Goal: Transaction & Acquisition: Purchase product/service

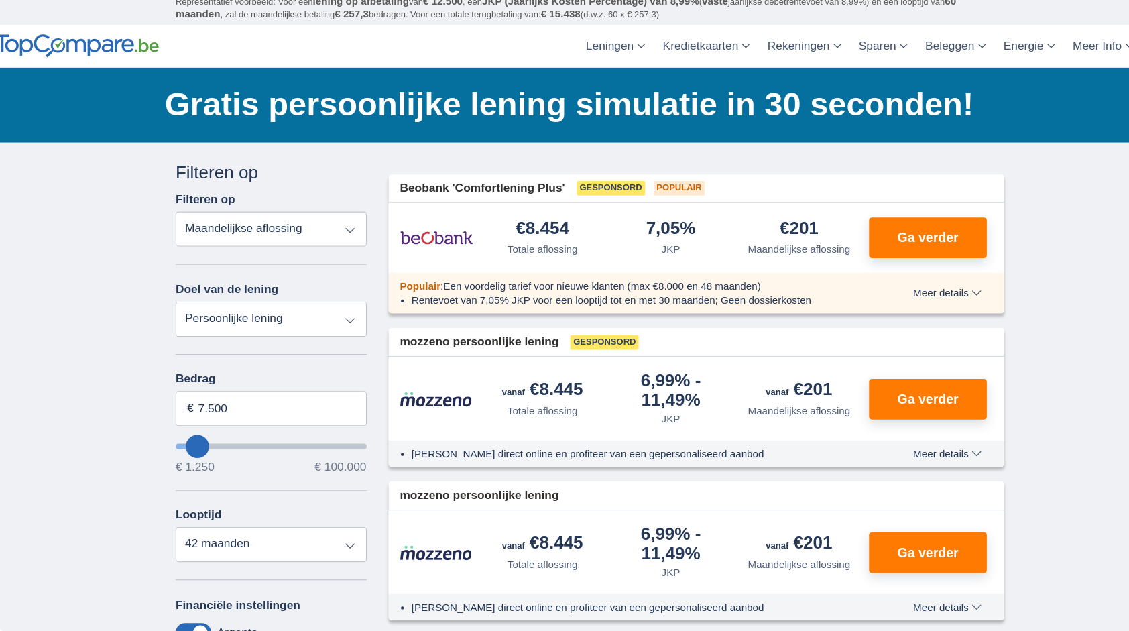
type input "17250"
type input "17.250"
select select "84"
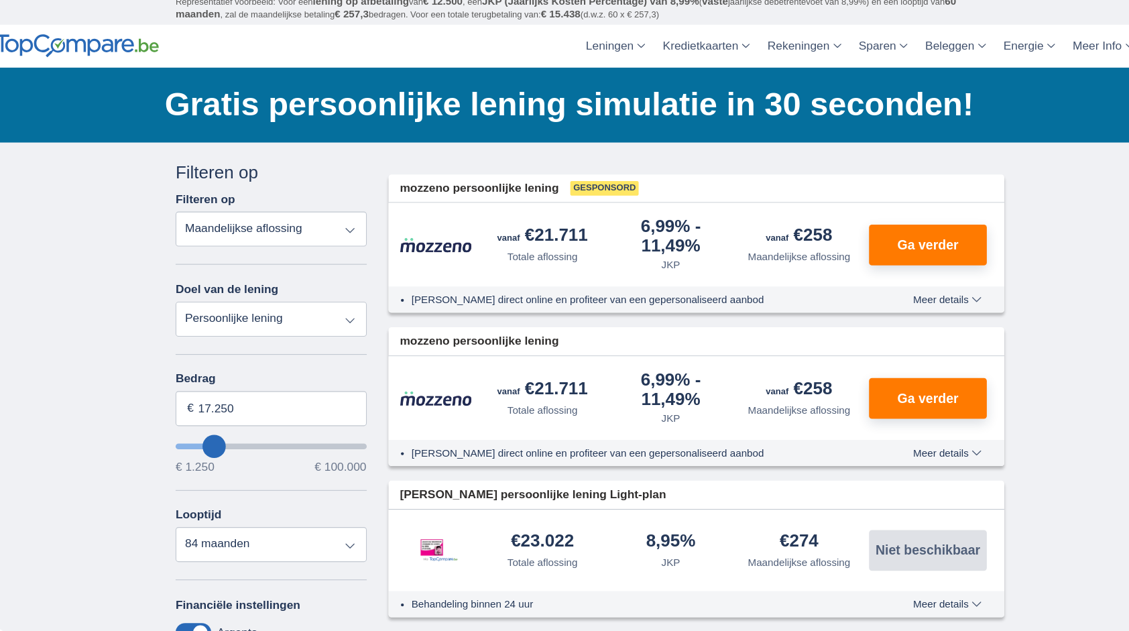
type input "19250"
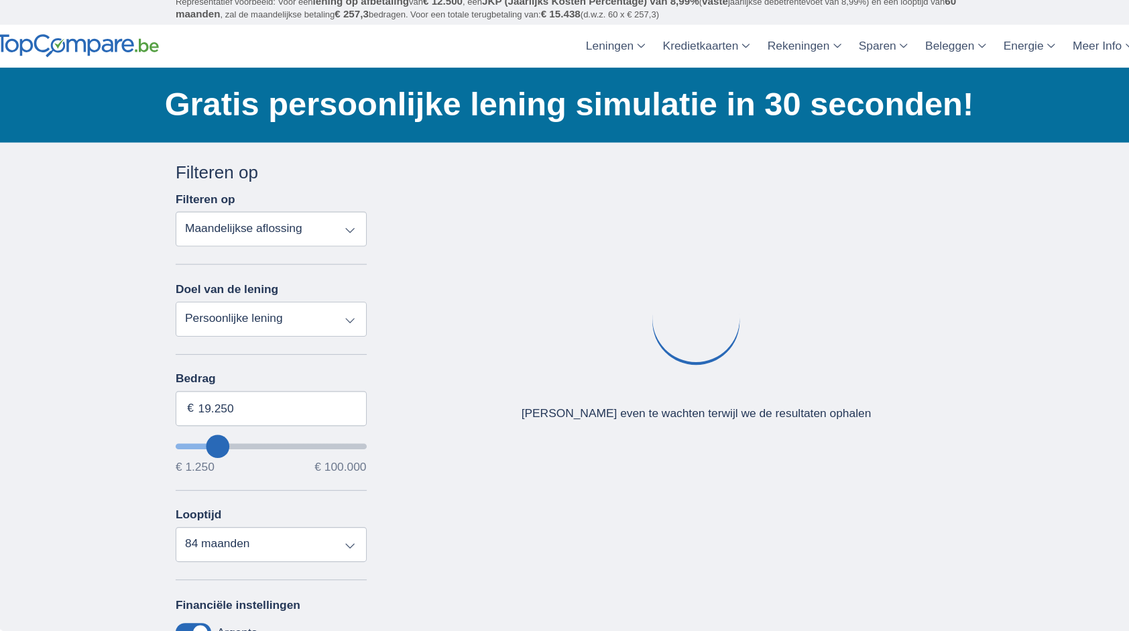
type input "99.250"
type input "99250"
click at [349, 433] on input "wantToBorrow" at bounding box center [270, 435] width 176 height 5
select select "120"
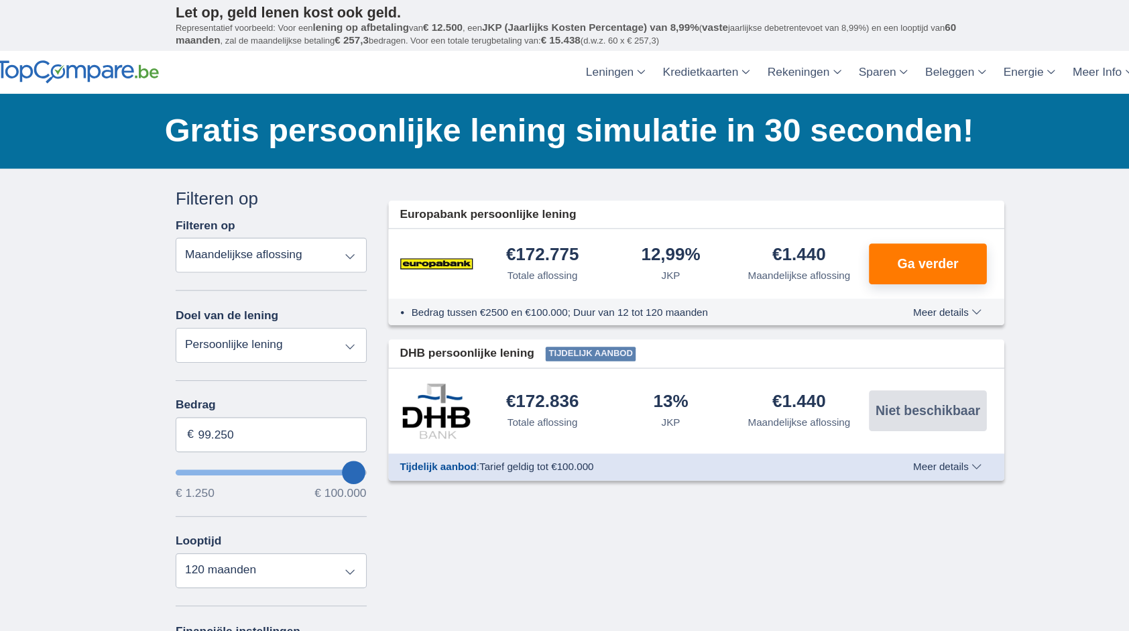
click at [343, 438] on input "wantToBorrow" at bounding box center [270, 435] width 176 height 5
click at [298, 408] on input "99.250" at bounding box center [270, 401] width 176 height 32
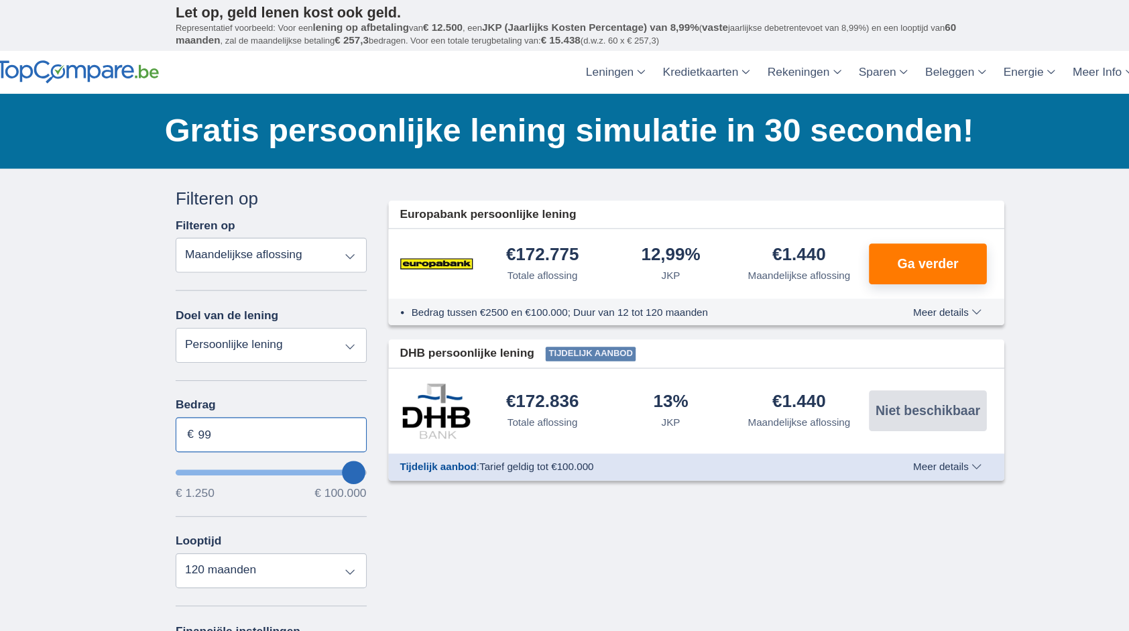
type input "9"
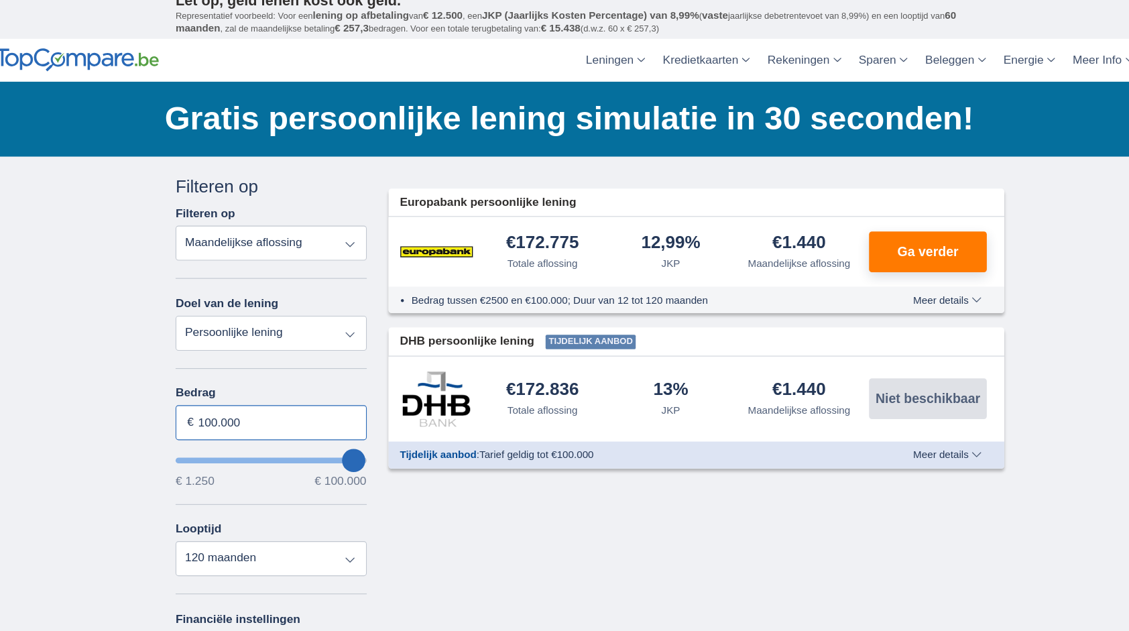
type input "100.000"
type input "99250"
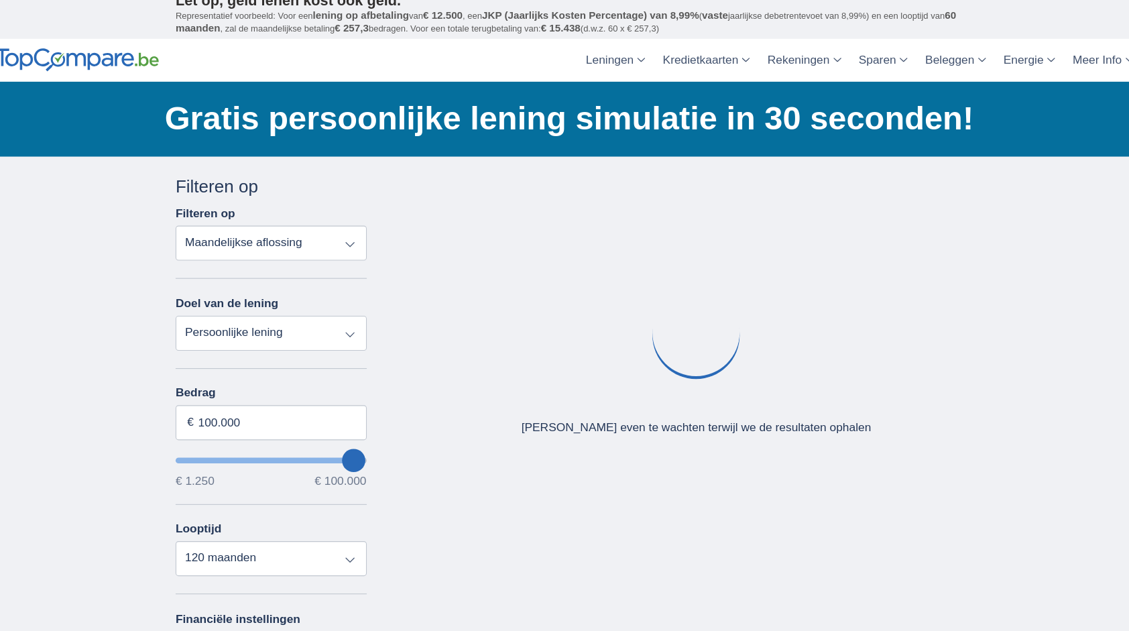
click at [333, 313] on select "Persoonlijke lening Auto Moto / fiets Mobilhome / caravan Renovatie Energie Sch…" at bounding box center [270, 318] width 176 height 32
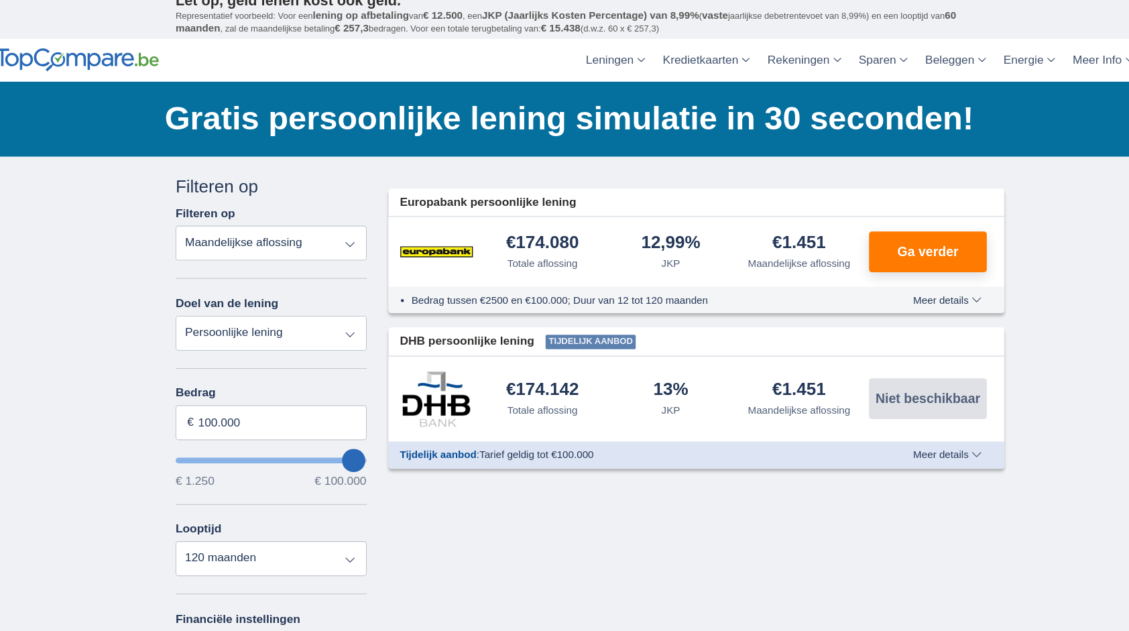
select select "caravan"
click at [182, 302] on select "Persoonlijke lening Auto Moto / fiets Mobilhome / caravan Renovatie Energie Sch…" at bounding box center [270, 318] width 176 height 32
type input "15.000"
type input "15250"
select select "60"
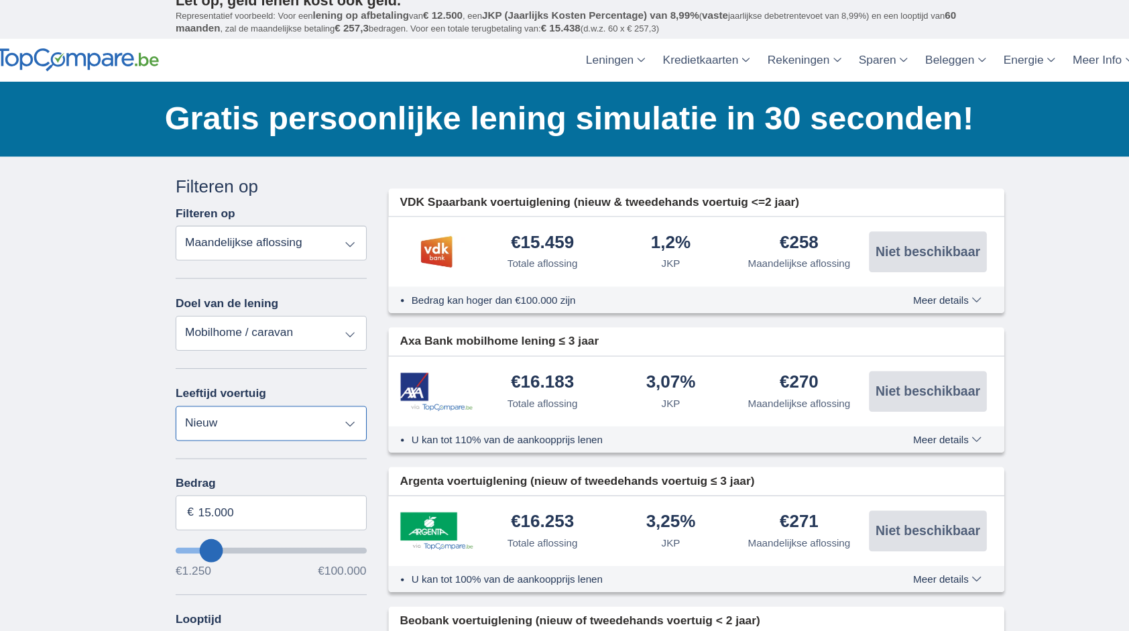
click at [331, 394] on select "Nieuw 0-1 jaar 1-2 jaar 2-3 jaar 3-4 jaar 4-5 jaar 5+ jaar" at bounding box center [270, 402] width 176 height 32
select select "5+"
click at [182, 386] on select "Nieuw 0-1 jaar 1-2 jaar 2-3 jaar 3-4 jaar 4-5 jaar 5+ jaar" at bounding box center [270, 402] width 176 height 32
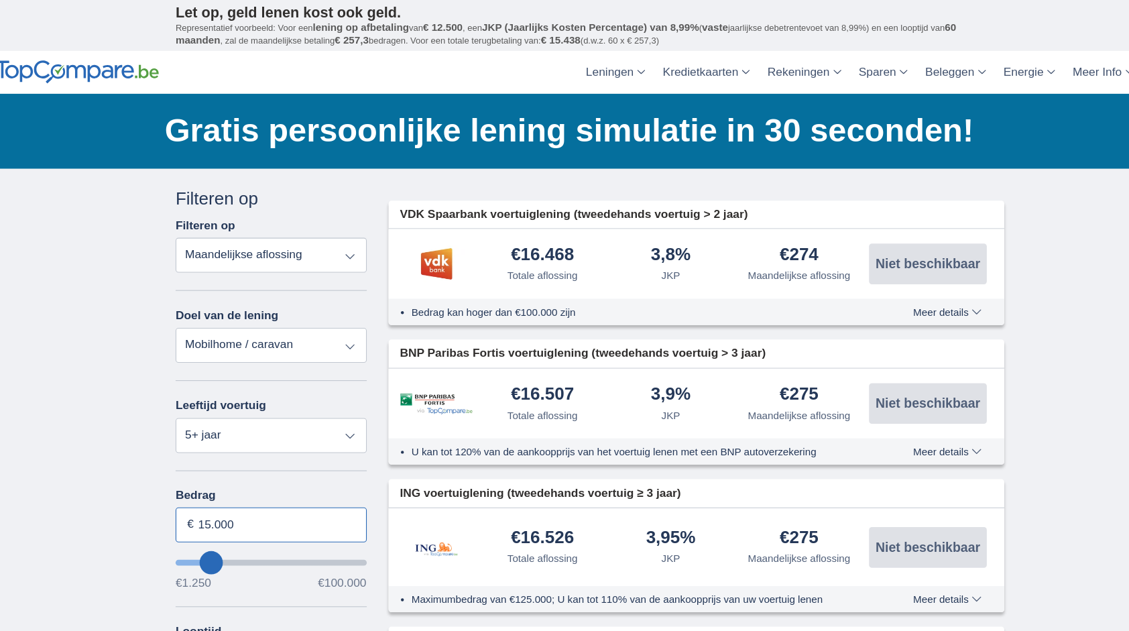
click at [245, 485] on input "15.000" at bounding box center [270, 484] width 176 height 32
type input "1"
type input "100.000"
type input "99250"
select select "120"
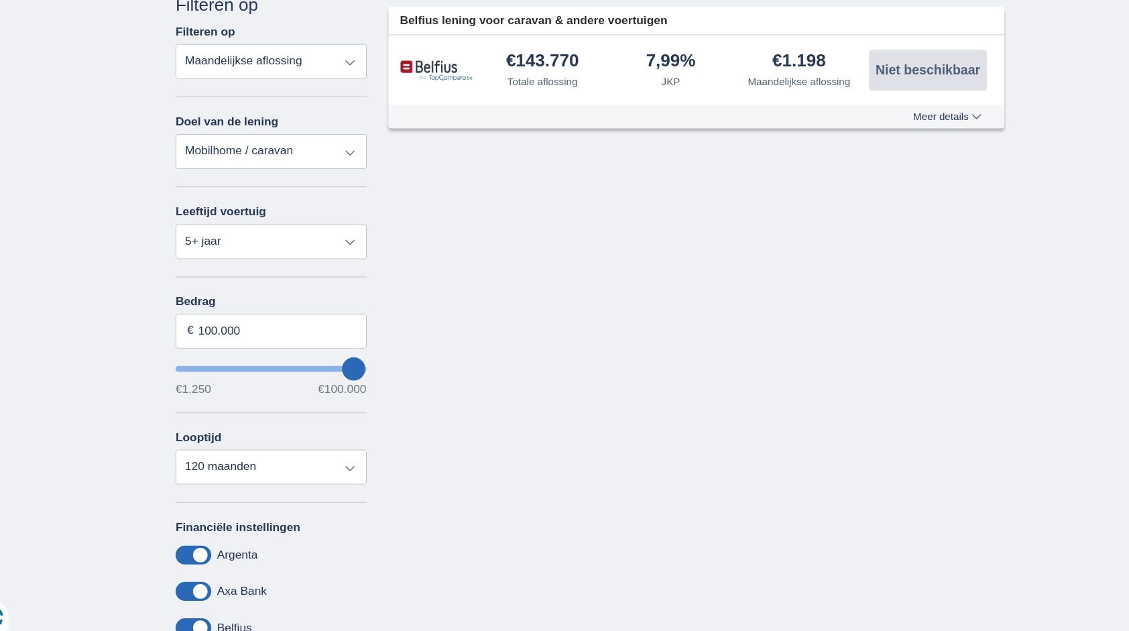
scroll to position [137, 0]
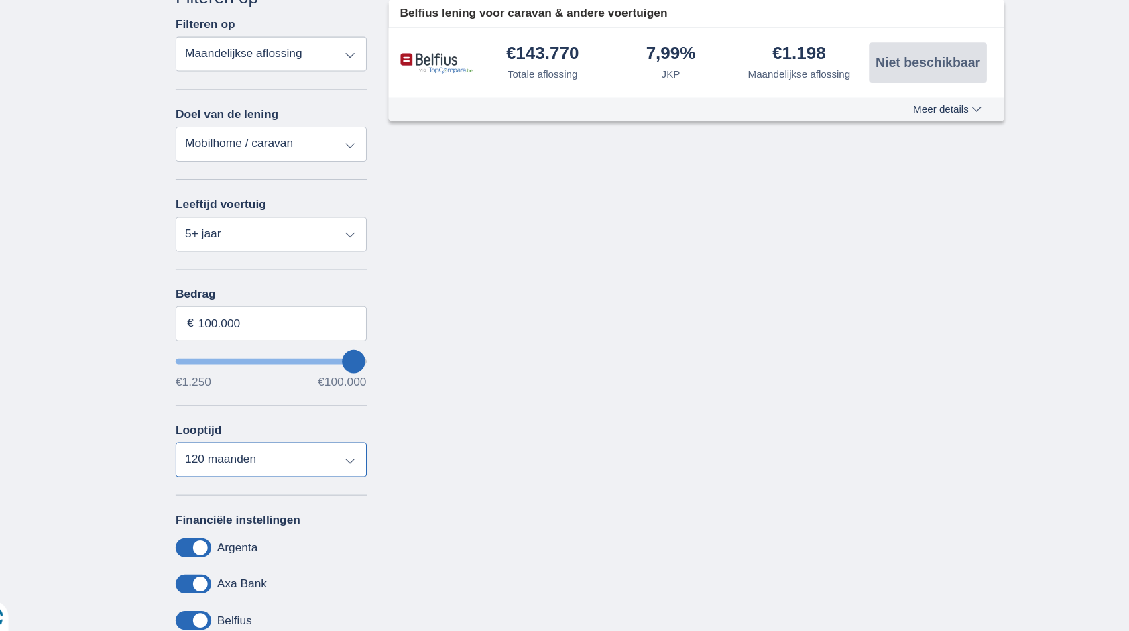
click at [342, 473] on select "12 maanden 18 maanden 24 maanden 30 maanden 36 maanden 42 maanden 48 maanden 60…" at bounding box center [270, 473] width 176 height 32
click at [182, 457] on select "12 maanden 18 maanden 24 maanden 30 maanden 36 maanden 42 maanden 48 maanden 60…" at bounding box center [270, 473] width 176 height 32
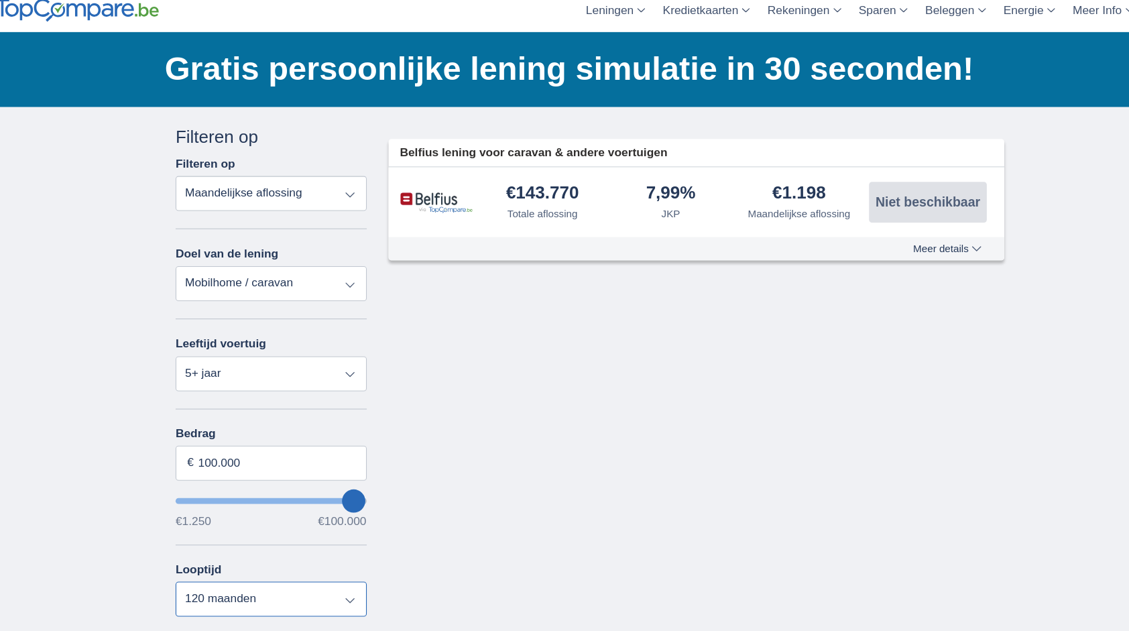
scroll to position [57, 0]
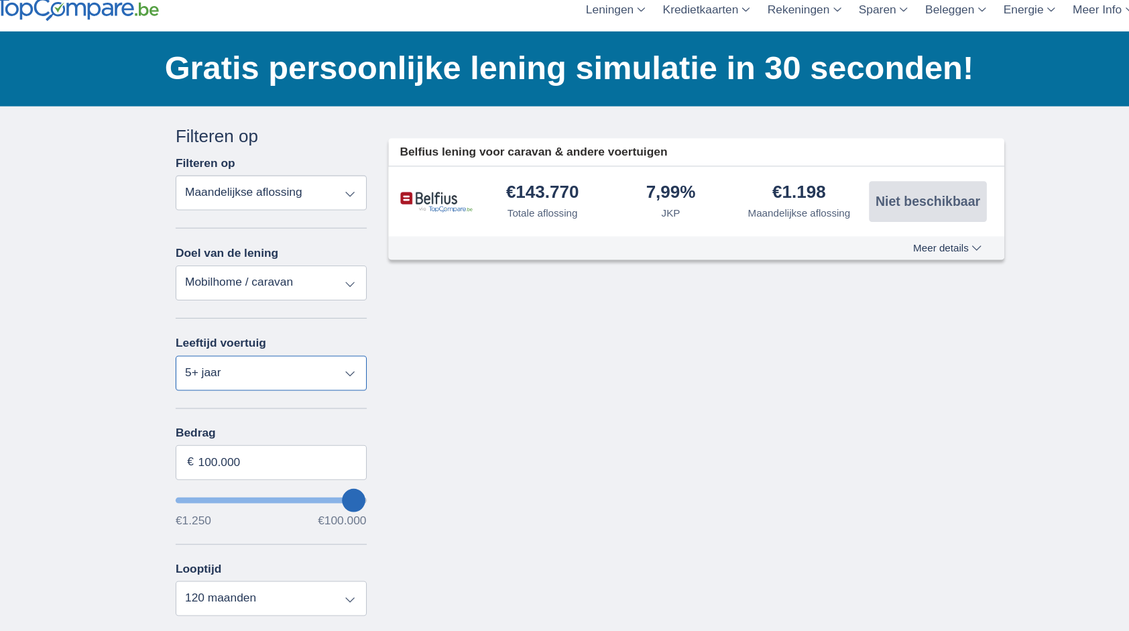
click at [342, 338] on select "Nieuw 0-1 jaar 1-2 jaar 2-3 jaar 3-4 jaar 4-5 jaar 5+ jaar" at bounding box center [270, 345] width 176 height 32
click at [341, 253] on select "Persoonlijke lening Auto Moto / fiets Mobilhome / caravan Renovatie Energie Sch…" at bounding box center [270, 261] width 176 height 32
select select "vehicleLoan"
click at [182, 245] on select "Persoonlijke lening Auto Moto / fiets Mobilhome / caravan Renovatie Energie Sch…" at bounding box center [270, 261] width 176 height 32
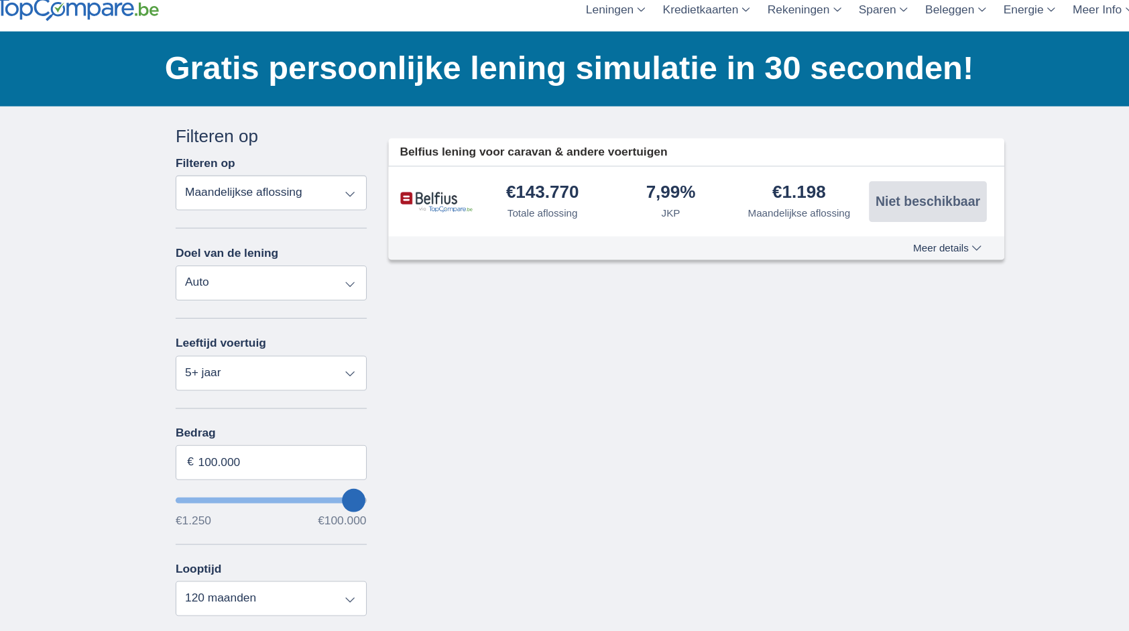
select select "3-4"
type input "15.000"
type input "15250"
select select "60"
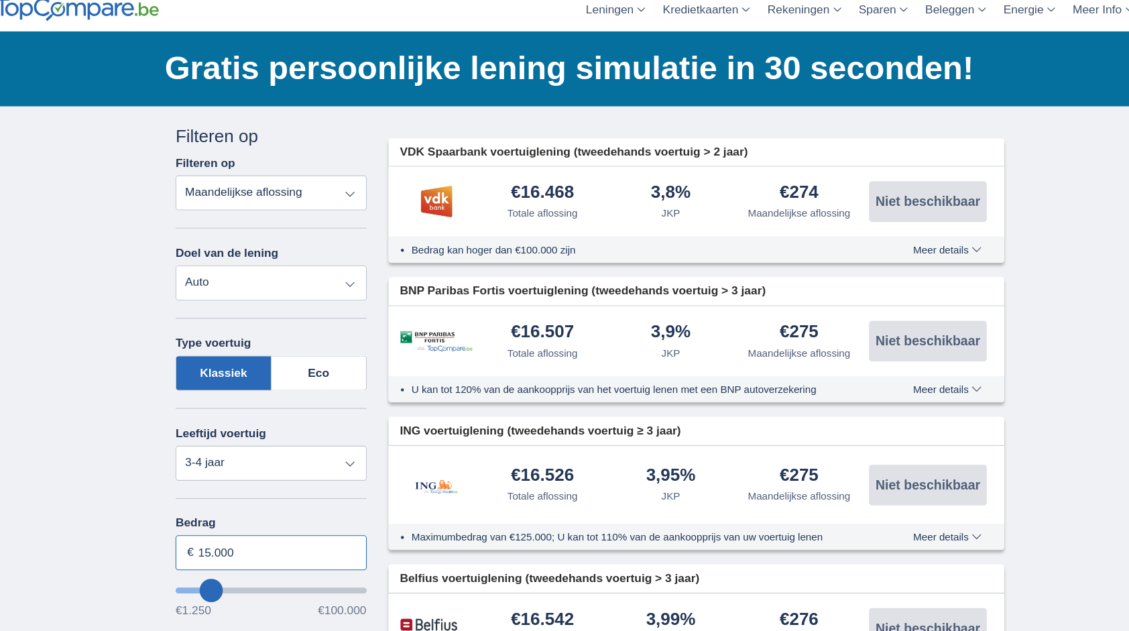
click at [320, 514] on input "15.000" at bounding box center [270, 510] width 176 height 32
type input "87.250"
type input "87250"
select select "120"
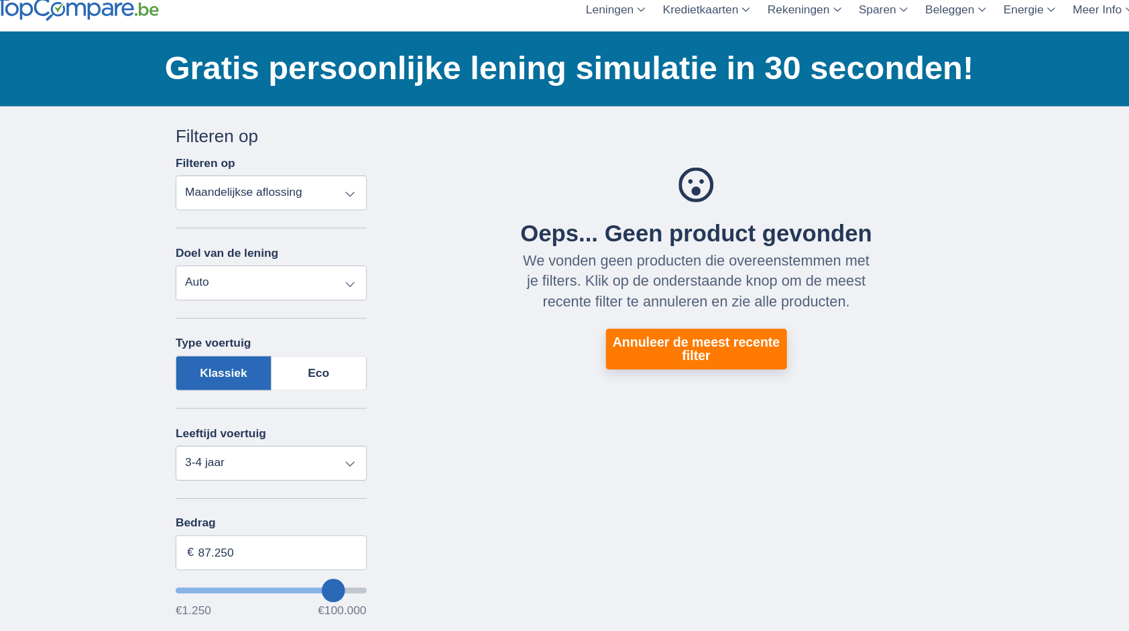
type input "87250"
type input "99.250"
type input "99250"
click at [350, 544] on input "wantToBorrow" at bounding box center [270, 544] width 176 height 5
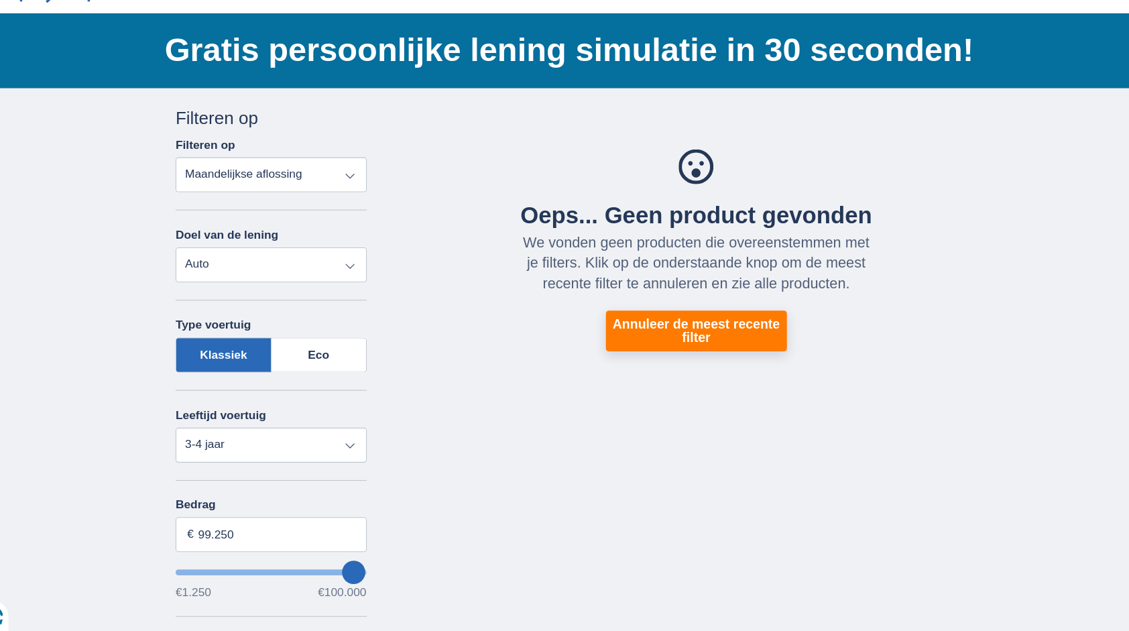
scroll to position [32, 0]
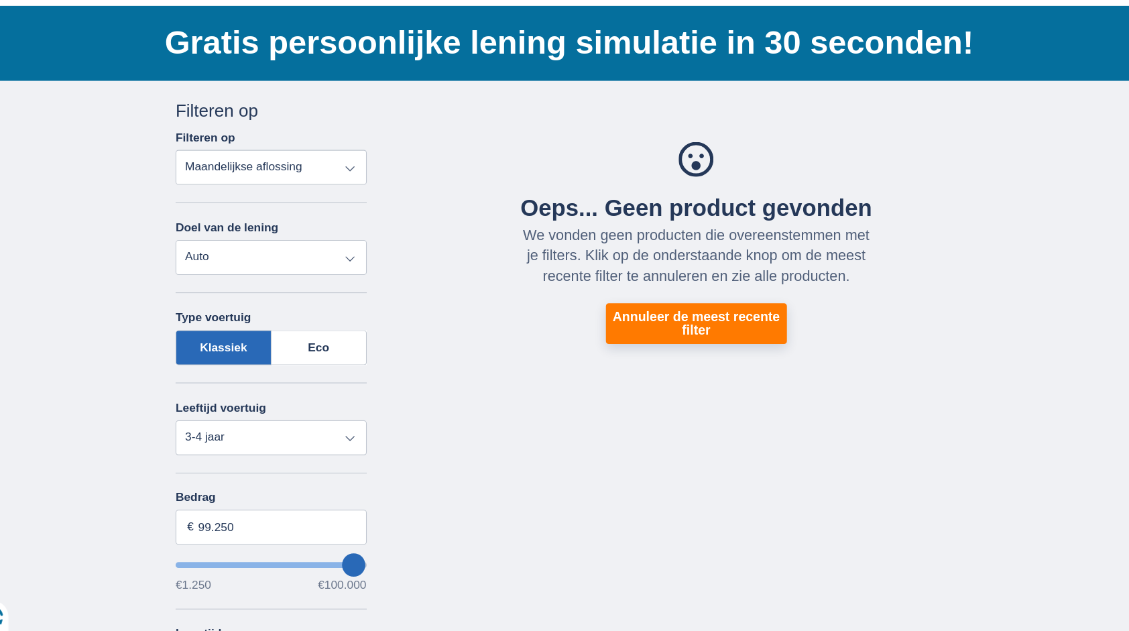
click at [329, 296] on select "Persoonlijke lening Auto Moto / fiets Mobilhome / caravan Renovatie Energie Sch…" at bounding box center [270, 286] width 176 height 32
